Goal: Information Seeking & Learning: Learn about a topic

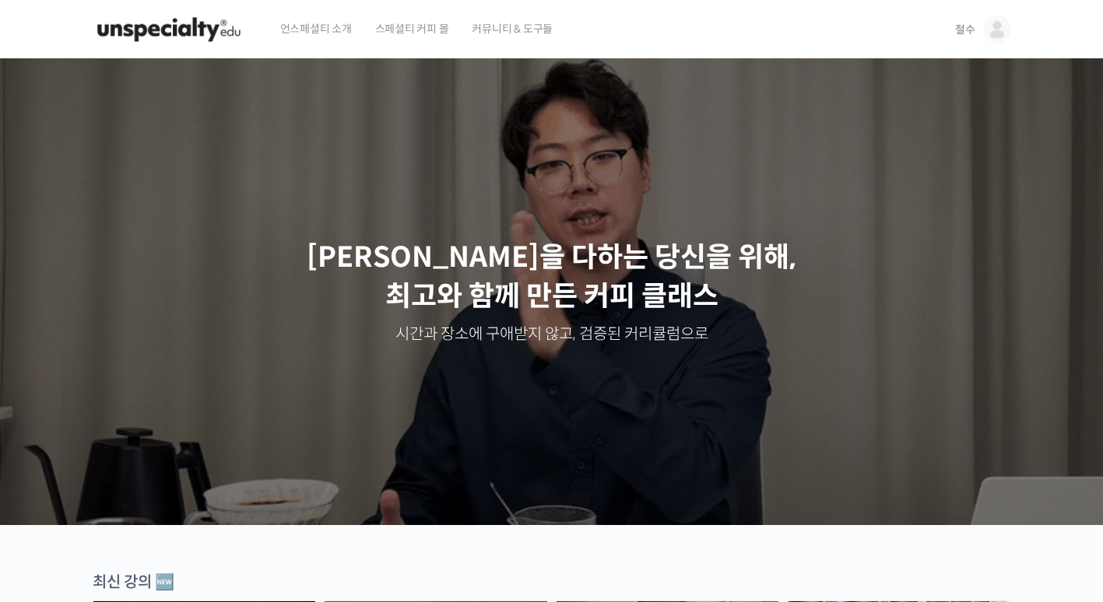
drag, startPoint x: 1022, startPoint y: 30, endPoint x: 992, endPoint y: 30, distance: 30.4
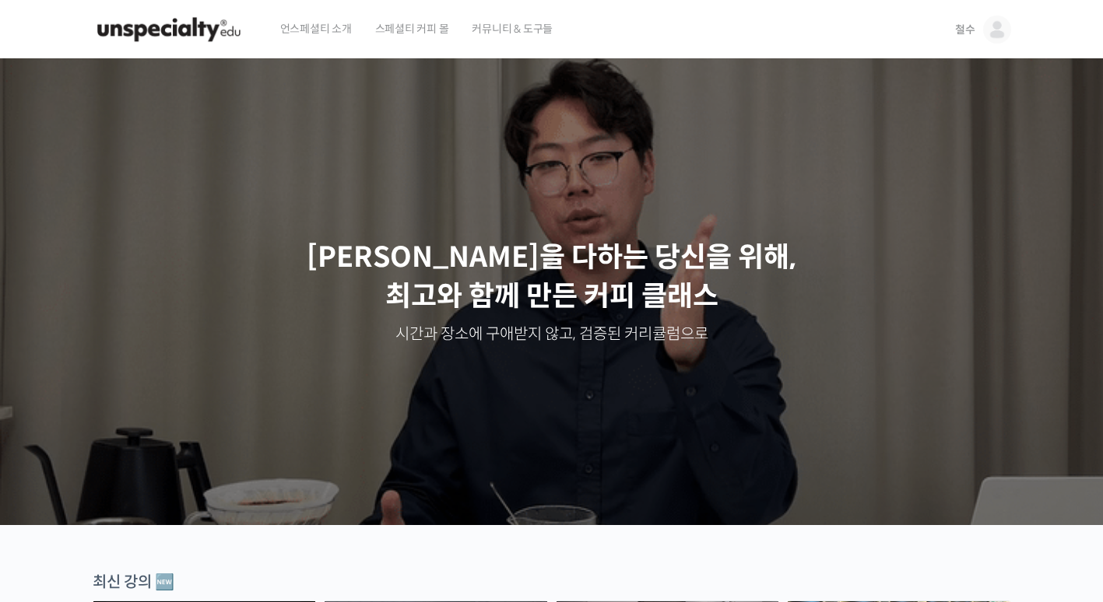
click at [1021, 30] on header "언스페셜티 소개 스페셜티 커피 몰 커뮤니티 & 도구들 철수 철수 @krilling001704046069 내가 등록한 강의 나의 자격증 수강생 …" at bounding box center [551, 29] width 1103 height 59
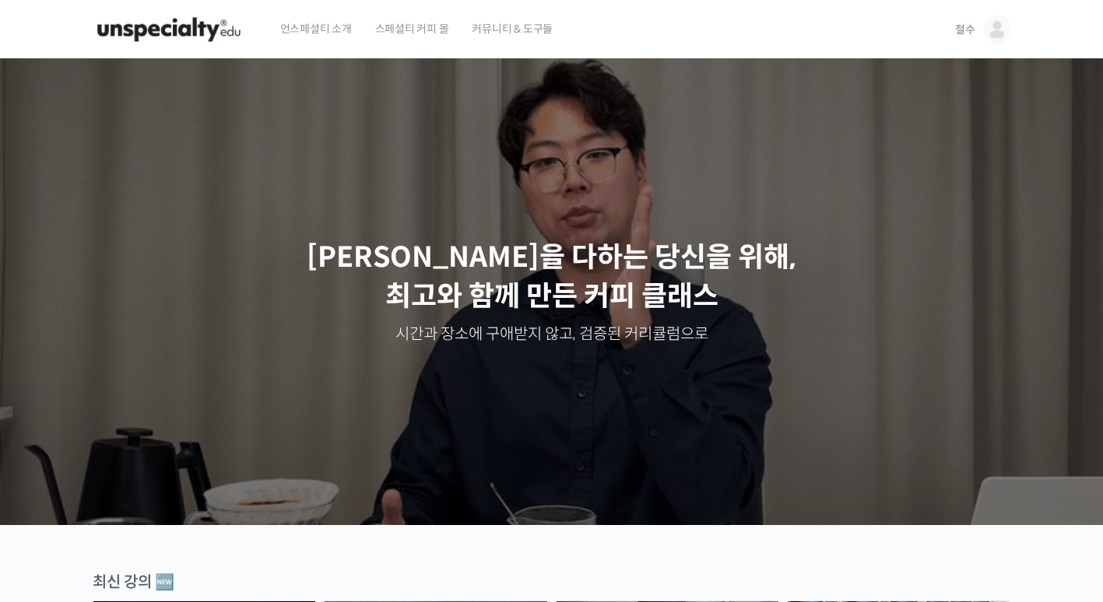
click at [992, 30] on img at bounding box center [997, 30] width 28 height 28
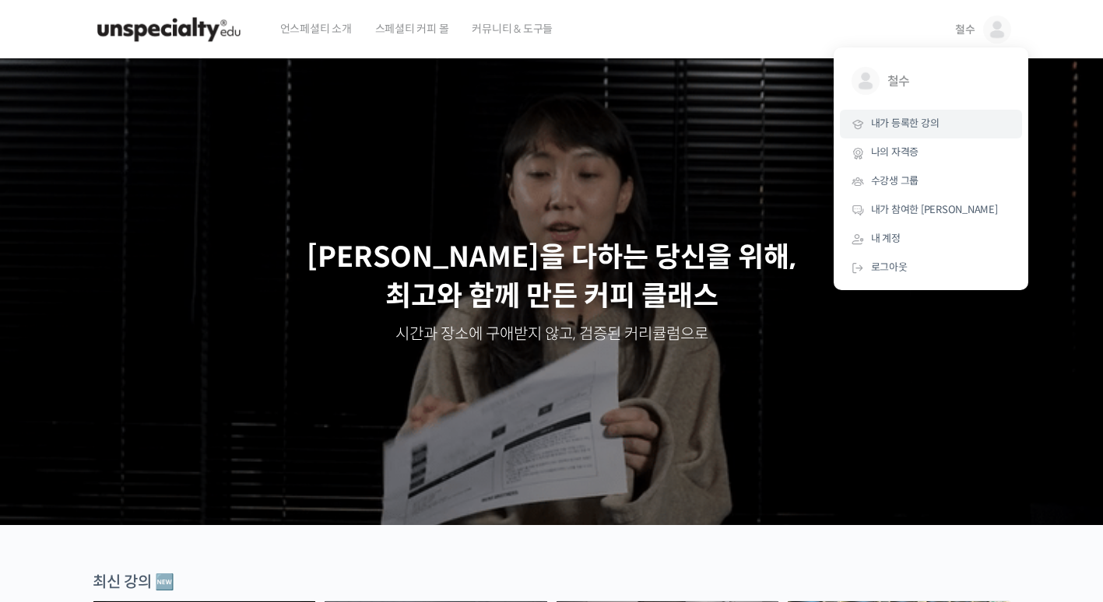
click at [925, 127] on span "내가 등록한 강의" at bounding box center [905, 123] width 68 height 13
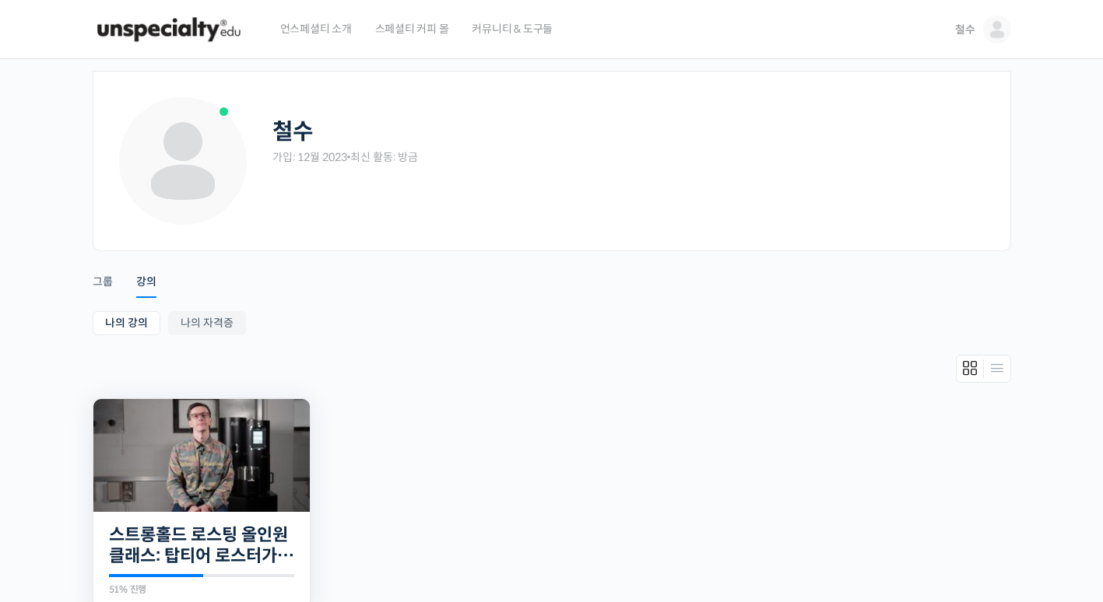
click at [120, 452] on img at bounding box center [201, 455] width 216 height 113
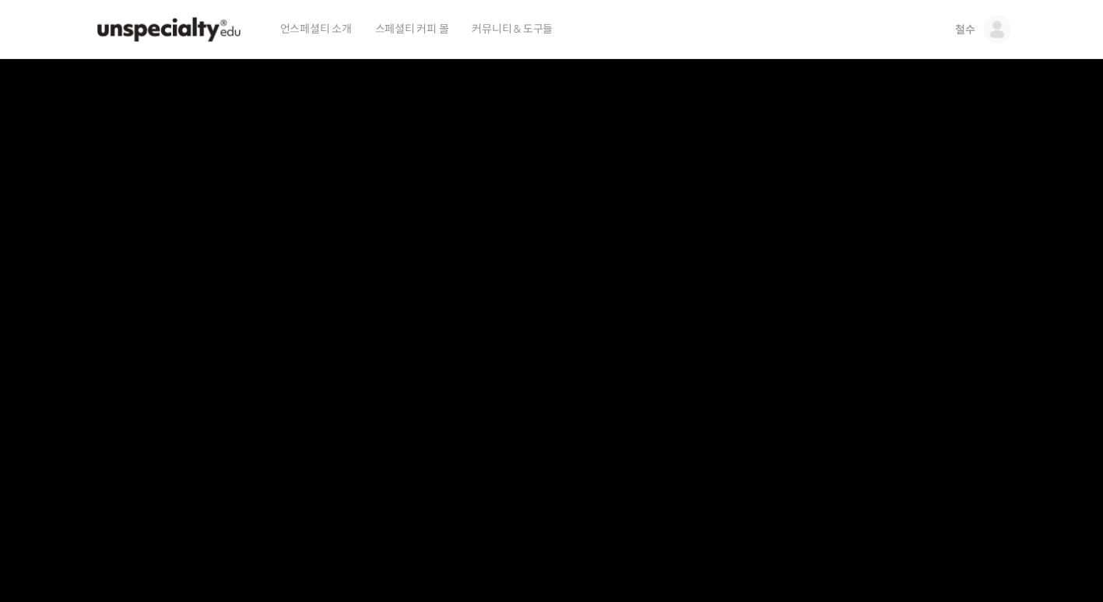
scroll to position [467, 0]
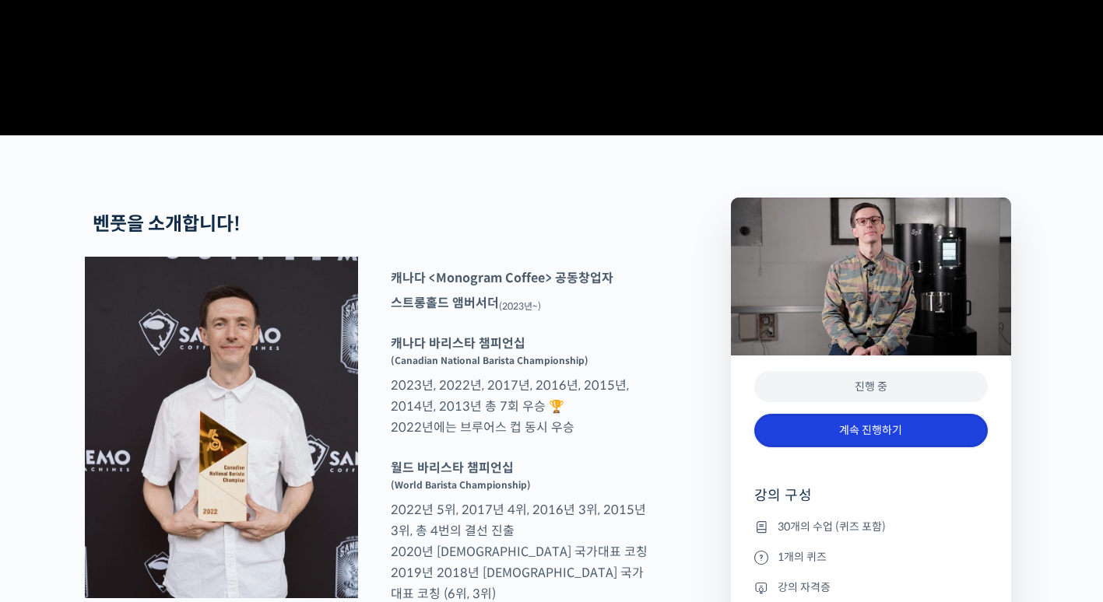
click at [889, 448] on link "계속 진행하기" at bounding box center [871, 430] width 234 height 33
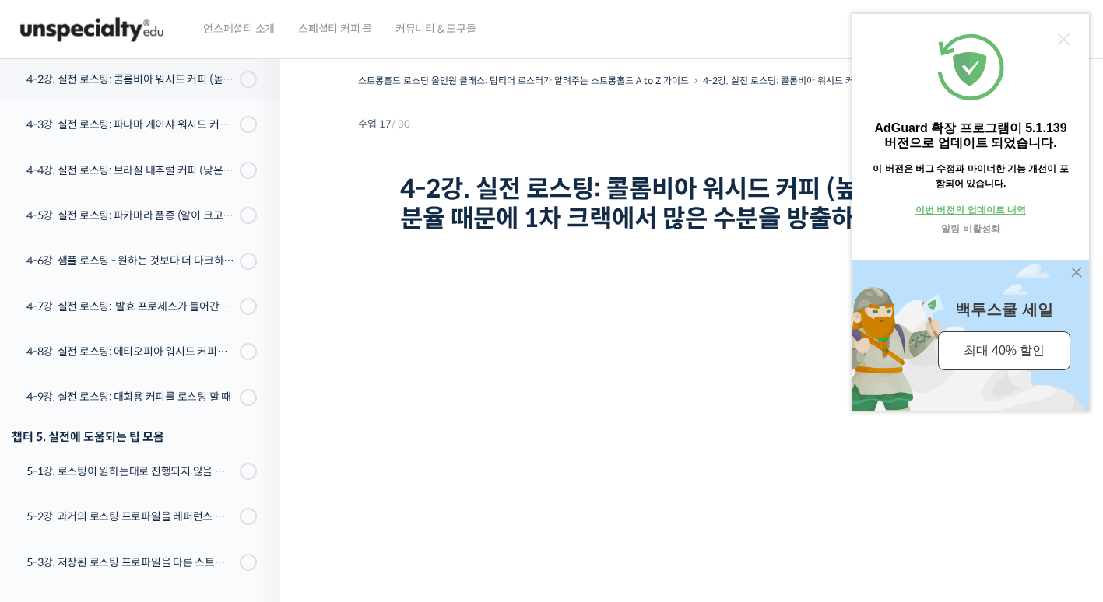
click at [1060, 46] on div "AdGuard 확장 프로그램이 5.1.139 버전으로 업데이트 되었습니다. 이 버전은 버그 수정과 마이너한 기능 개선이 포함되어 있습니다. 이…" at bounding box center [970, 212] width 237 height 397
click at [1066, 39] on div at bounding box center [1064, 39] width 12 height 12
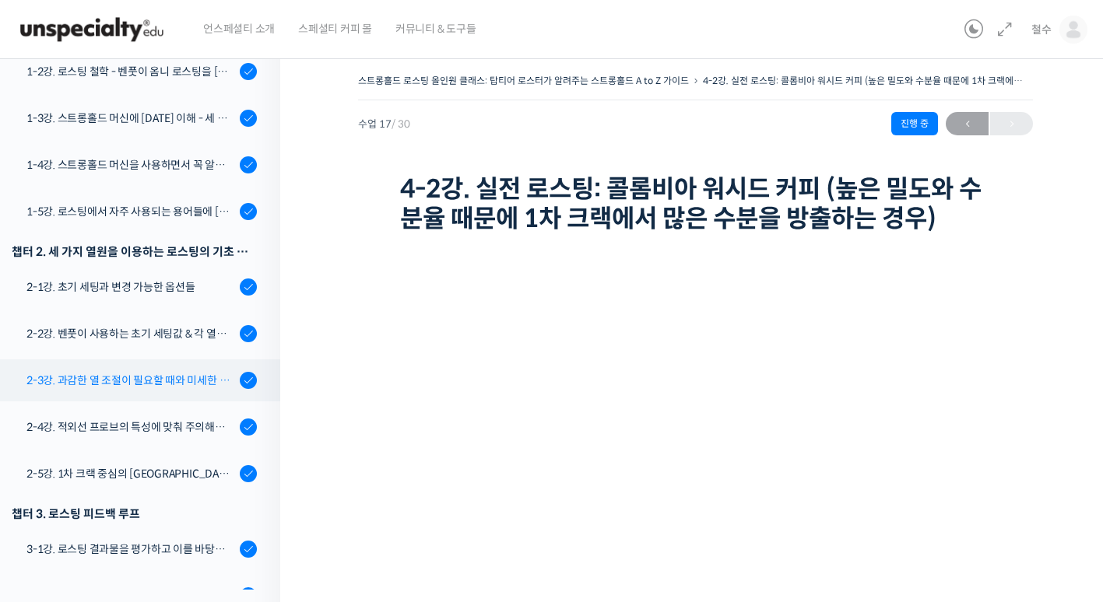
scroll to position [73, 0]
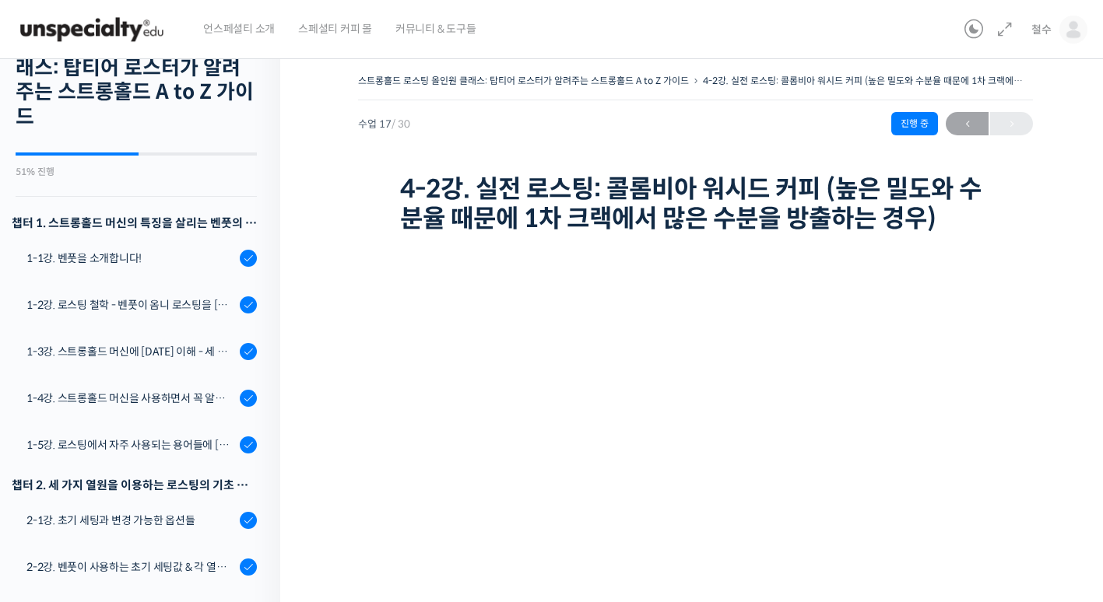
drag, startPoint x: 170, startPoint y: 367, endPoint x: 377, endPoint y: 299, distance: 217.3
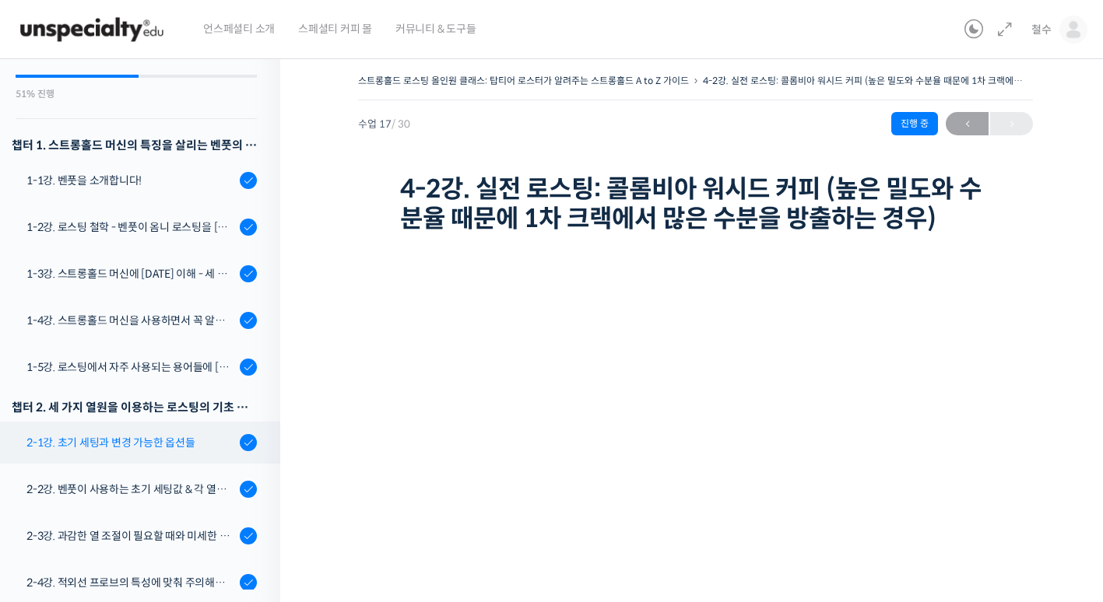
scroll to position [229, 0]
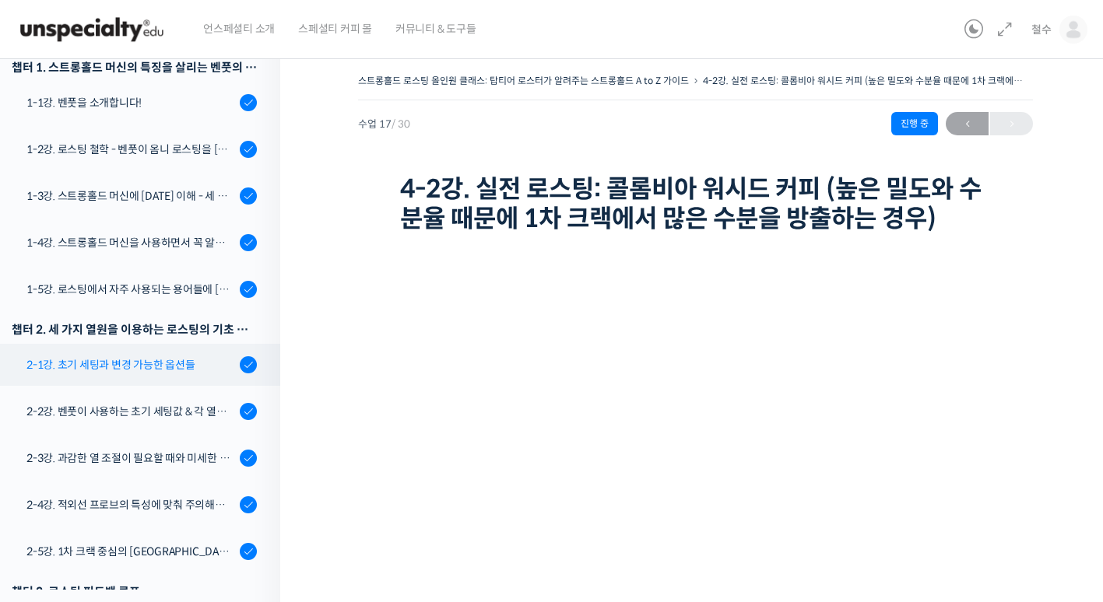
click at [145, 372] on div "2-1강. 초기 세팅과 변경 가능한 옵션들" at bounding box center [130, 364] width 209 height 17
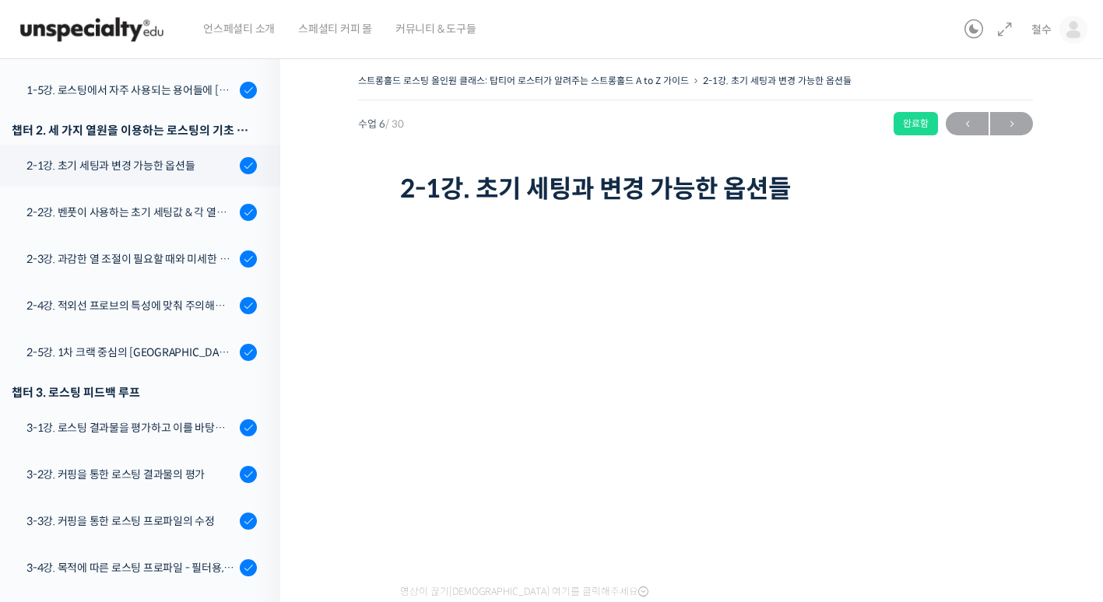
scroll to position [485, 0]
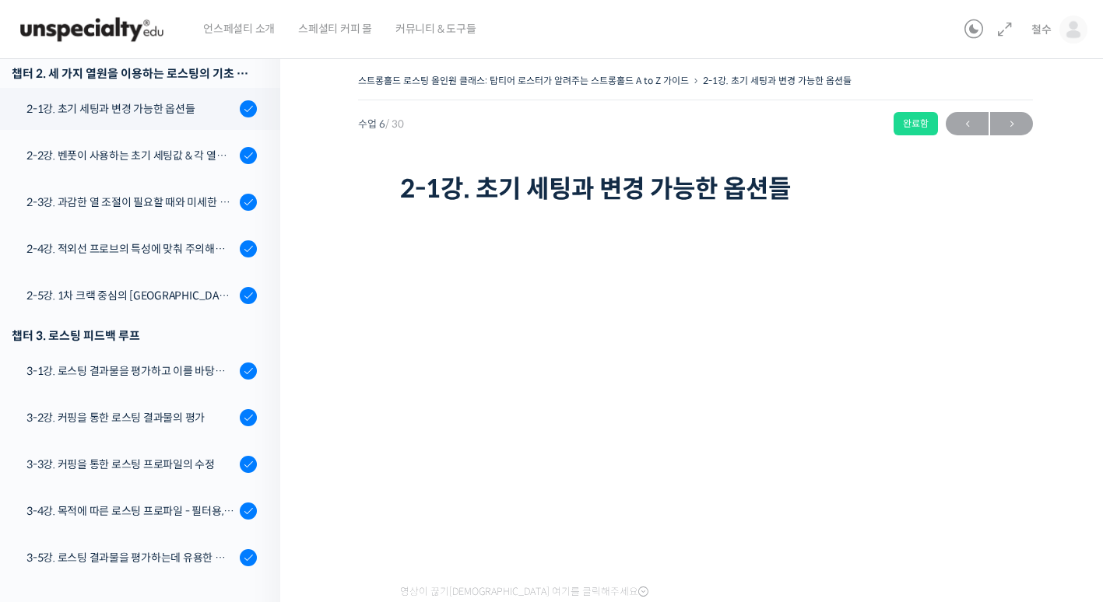
click at [142, 370] on div "3-1강. 로스팅 결과물을 평가하고 이를 바탕으로 프로파일을 설계하는 방법" at bounding box center [130, 371] width 209 height 17
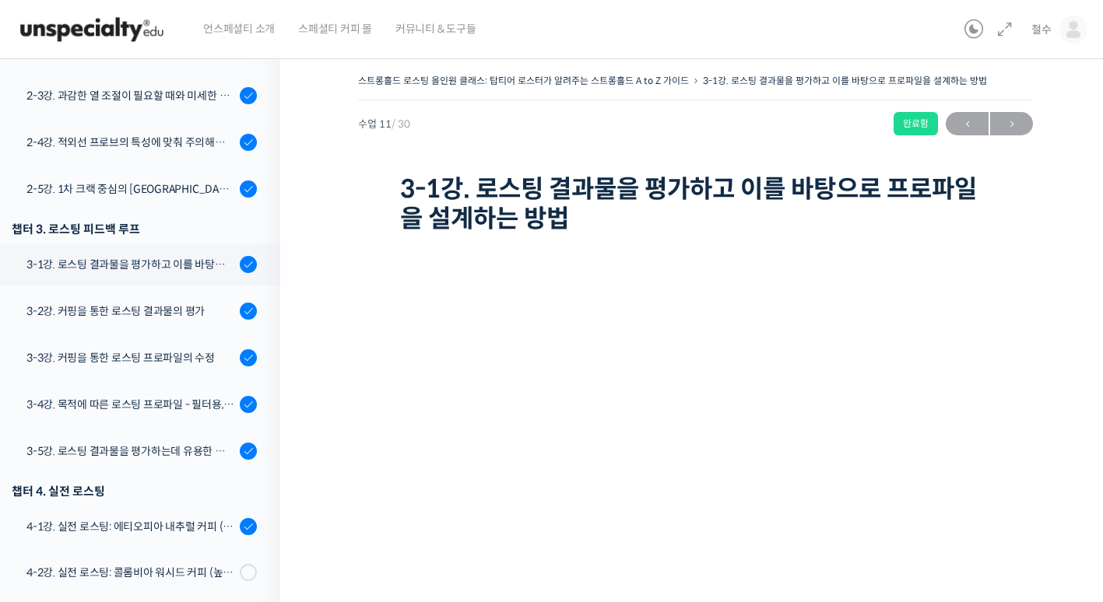
scroll to position [436, 0]
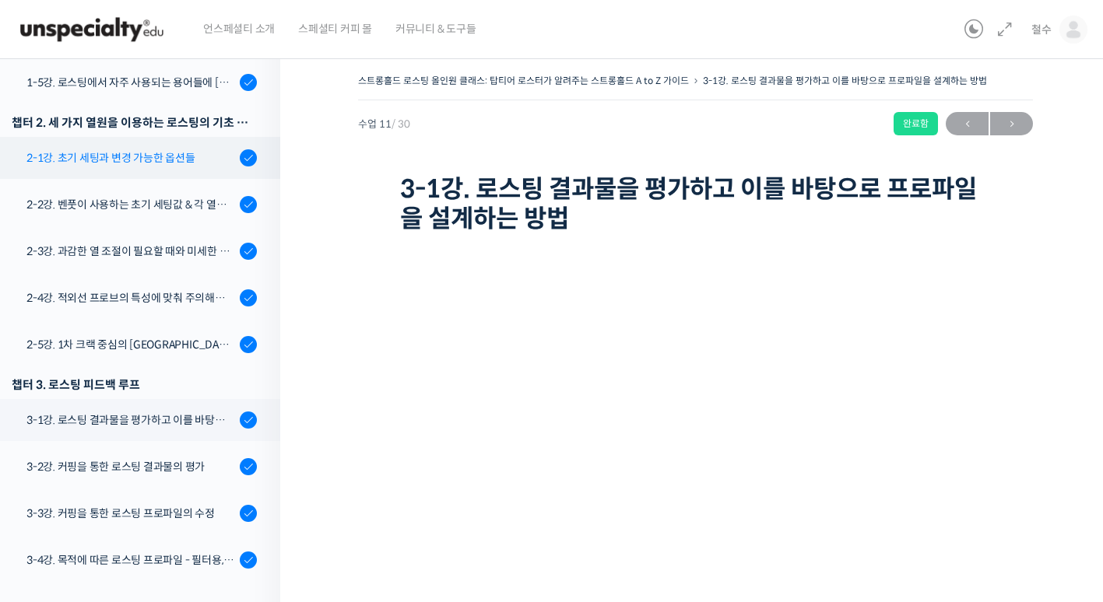
click at [161, 163] on div "2-1강. 초기 세팅과 변경 가능한 옵션들" at bounding box center [130, 157] width 209 height 17
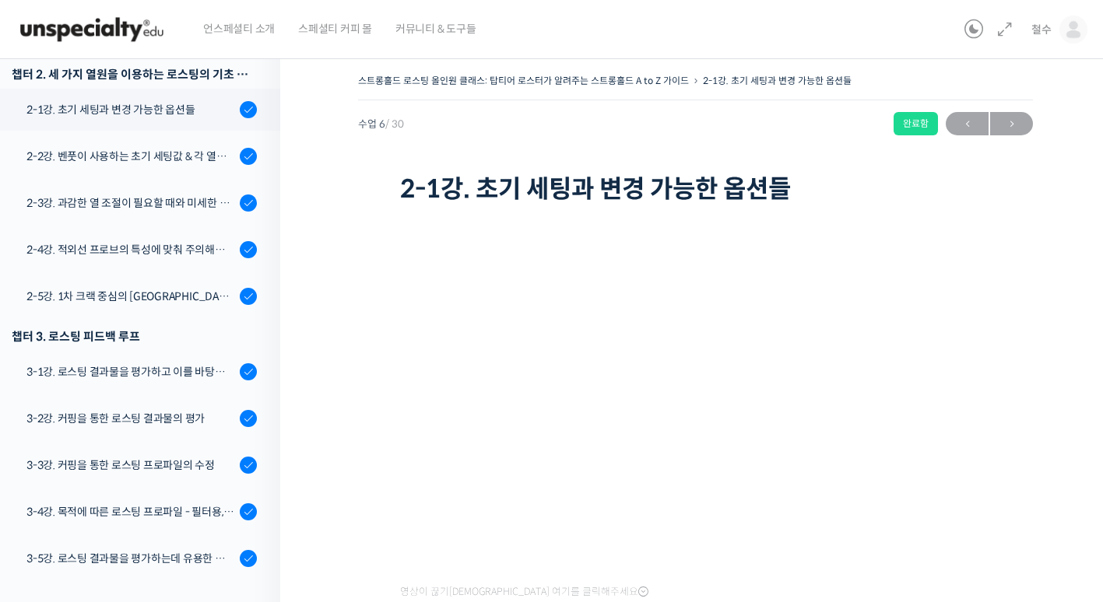
scroll to position [485, 0]
click at [123, 163] on link "2-2강. 벤풋이 사용하는 초기 세팅값 & 각 열원이 하는 역할" at bounding box center [136, 156] width 288 height 42
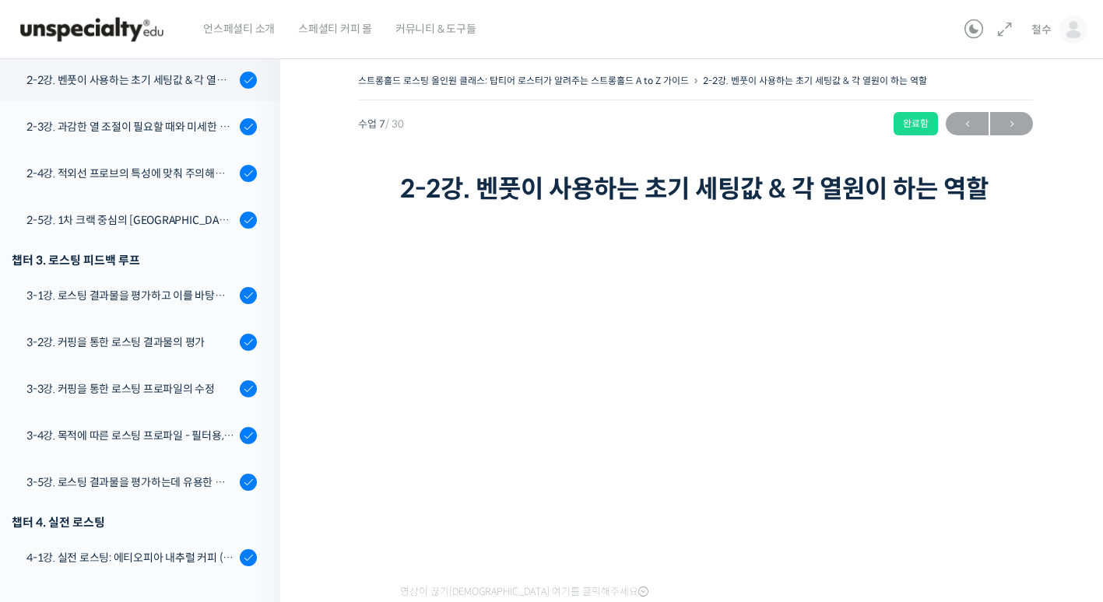
scroll to position [78, 0]
